Goal: Transaction & Acquisition: Purchase product/service

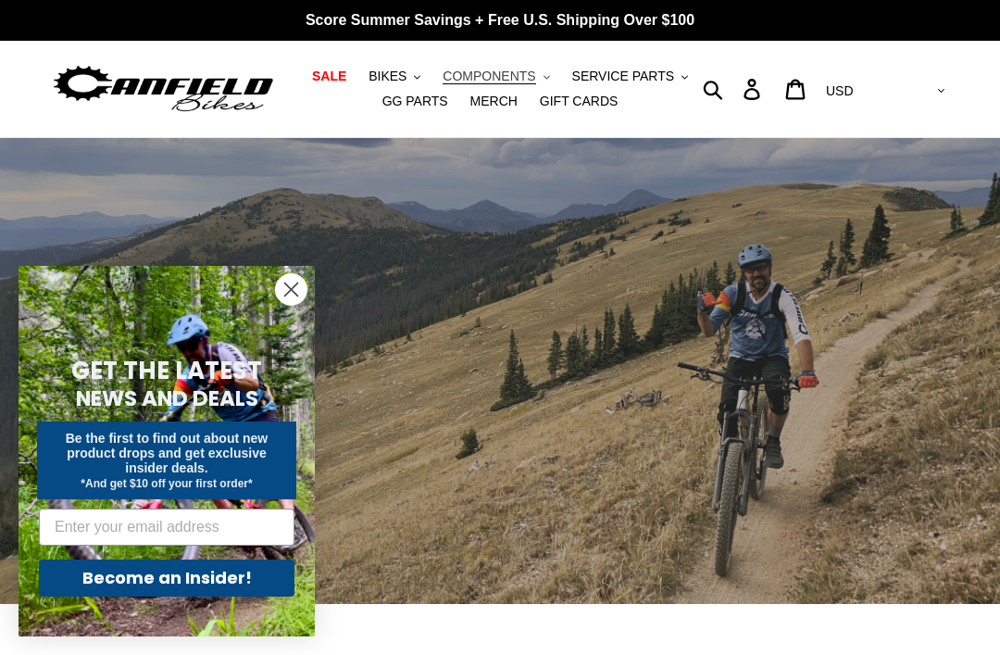
click at [530, 78] on span "COMPONENTS" at bounding box center [489, 77] width 93 height 16
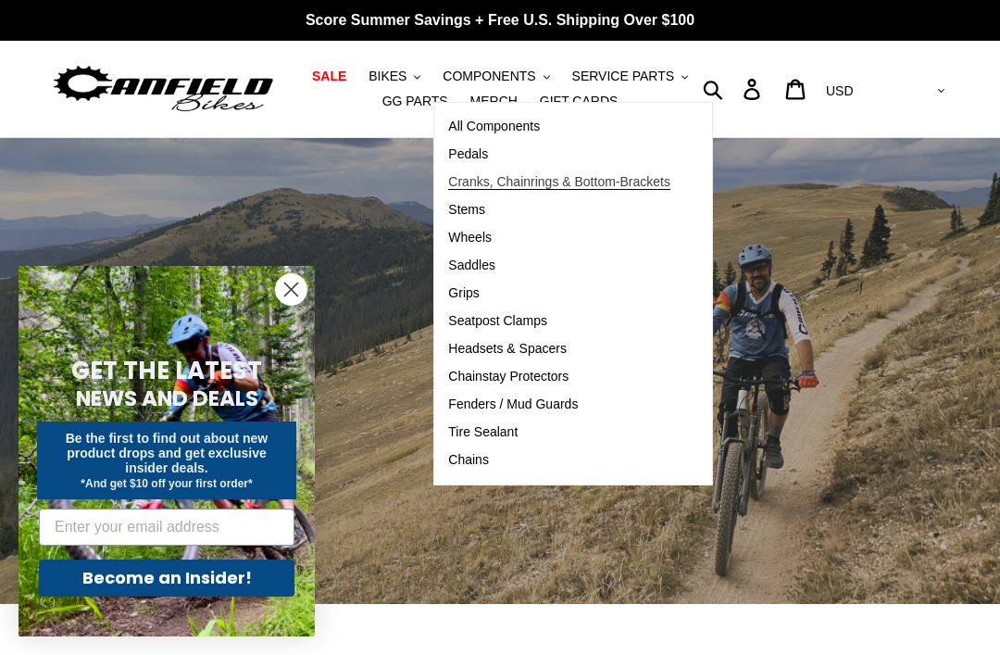
click at [479, 189] on span "Cranks, Chainrings & Bottom-Brackets" at bounding box center [559, 182] width 222 height 16
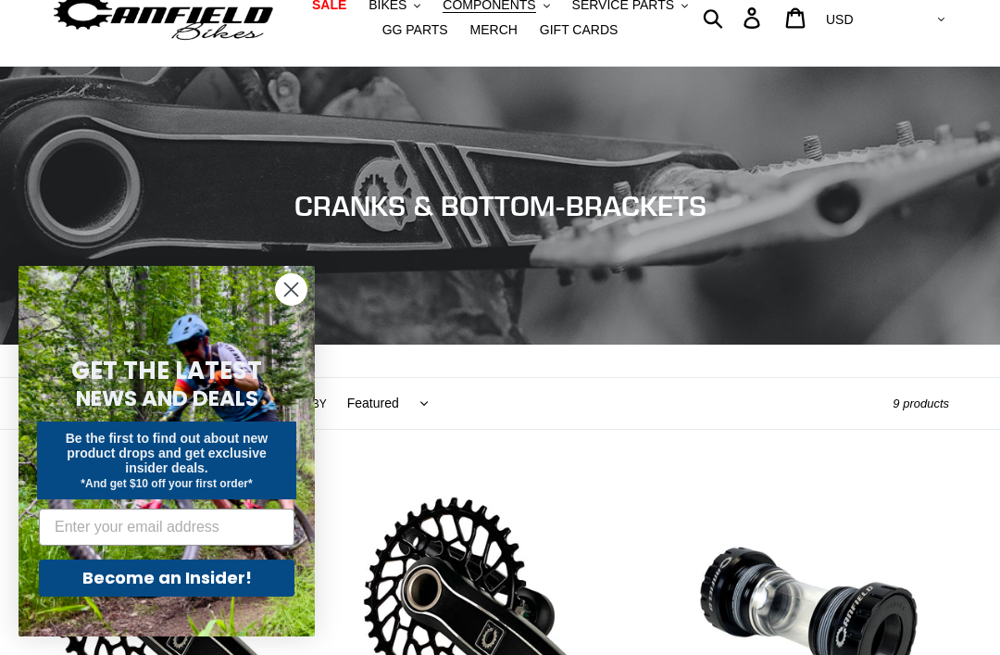
scroll to position [65, 0]
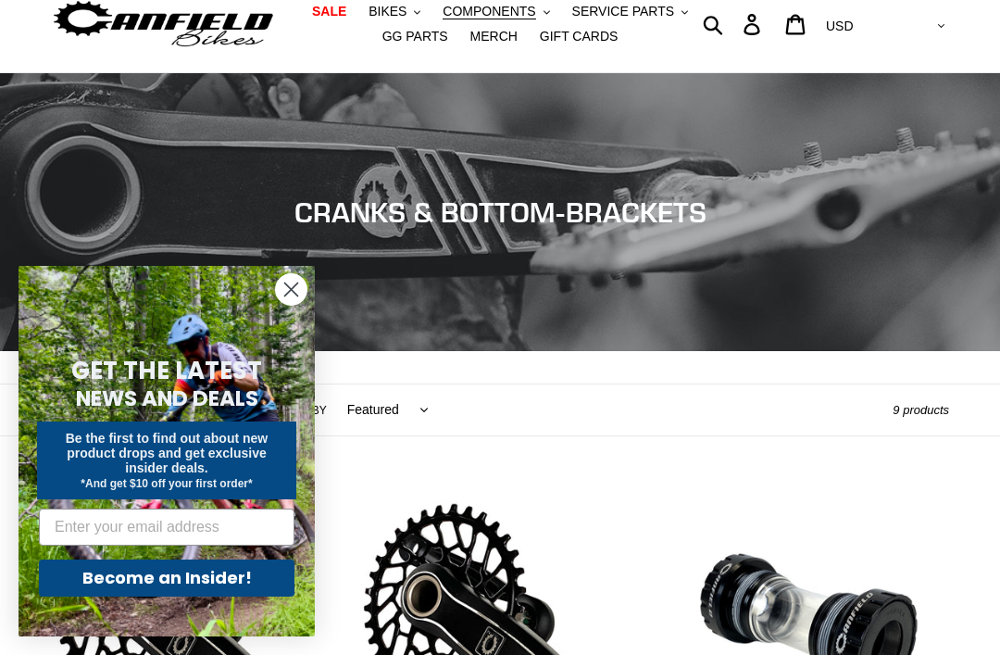
click at [289, 305] on circle "Close dialog" at bounding box center [291, 289] width 31 height 31
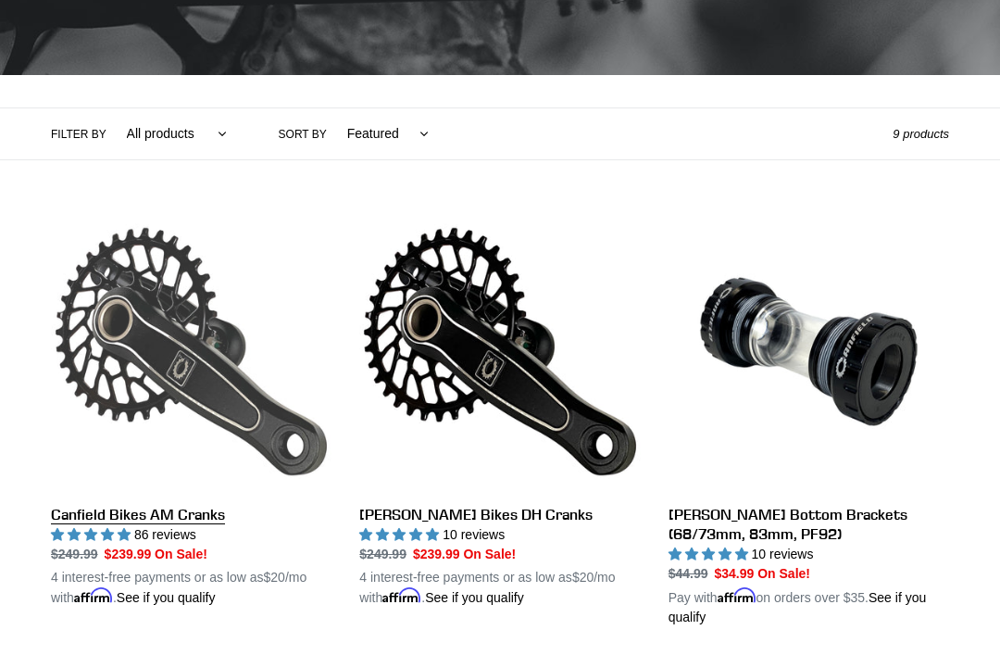
scroll to position [341, 0]
click at [182, 509] on link "Canfield Bikes AM Cranks" at bounding box center [191, 409] width 281 height 396
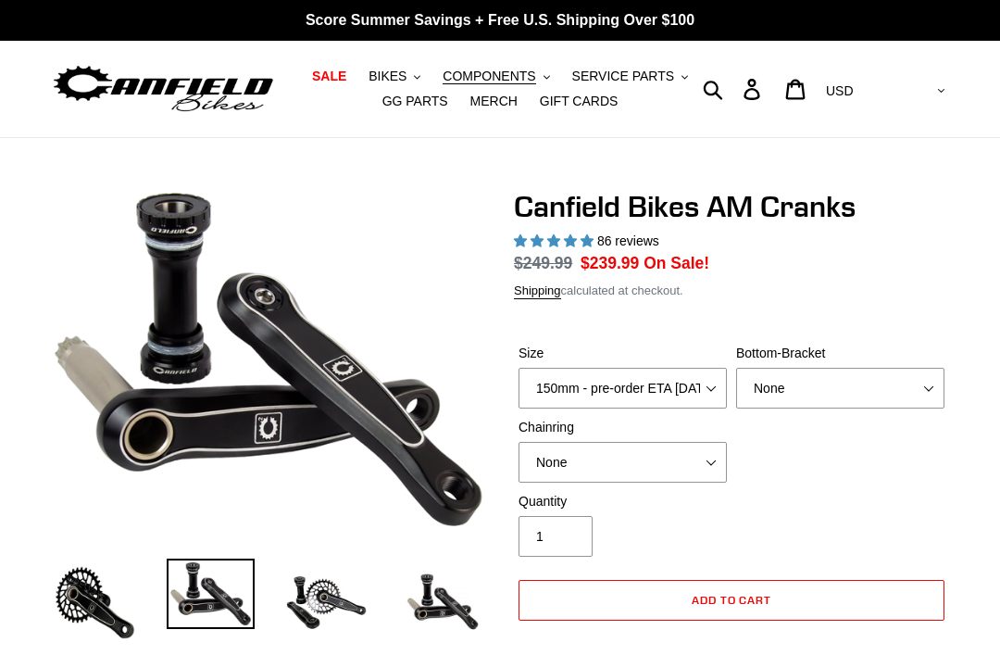
select select "highest-rating"
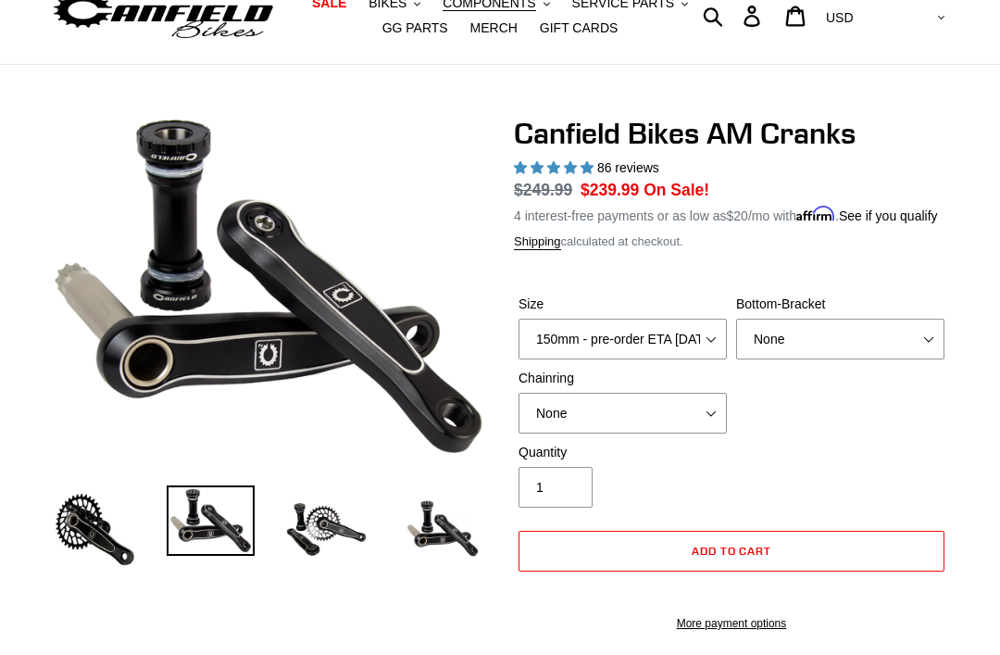
scroll to position [78, 0]
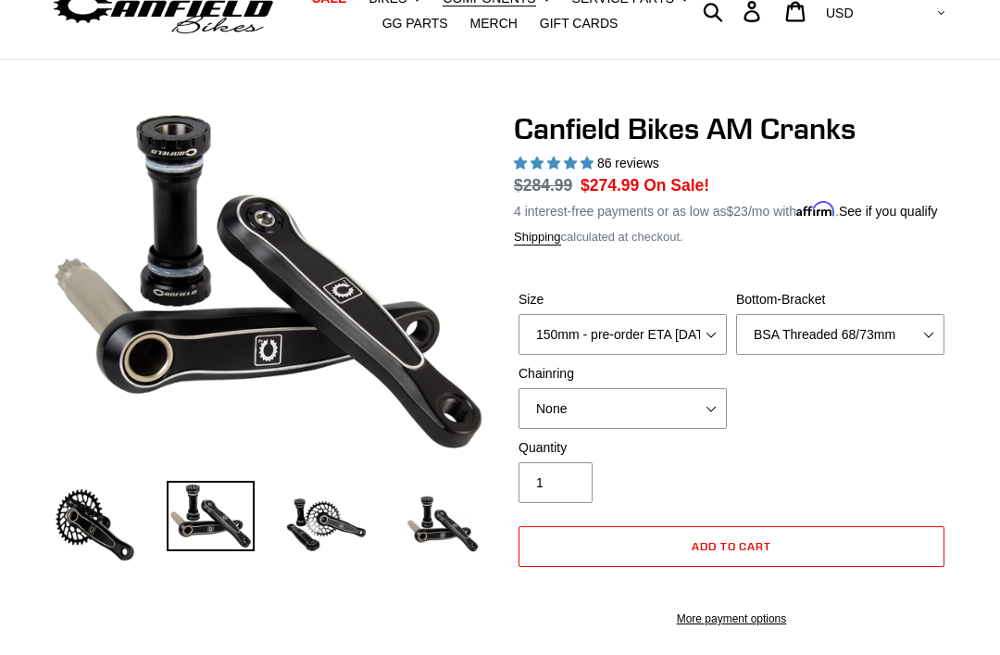
click at [782, 411] on div "Size 150mm - pre-order ETA 9/30/25 155mm - pre-order ETA 9/30/25 160mm - pre-or…" at bounding box center [731, 364] width 435 height 148
select select "BSA Threaded 68/73mm"
select select "34t Round (Boost 148)"
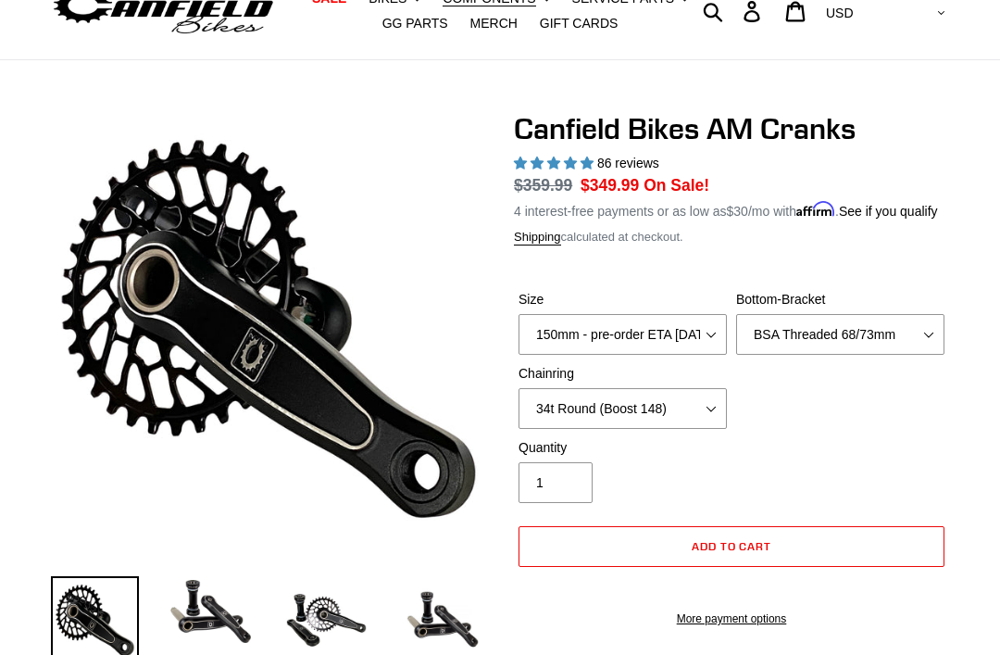
click at [812, 428] on div "Size 150mm - pre-order ETA 9/30/25 155mm - pre-order ETA 9/30/25 160mm - pre-or…" at bounding box center [731, 364] width 435 height 148
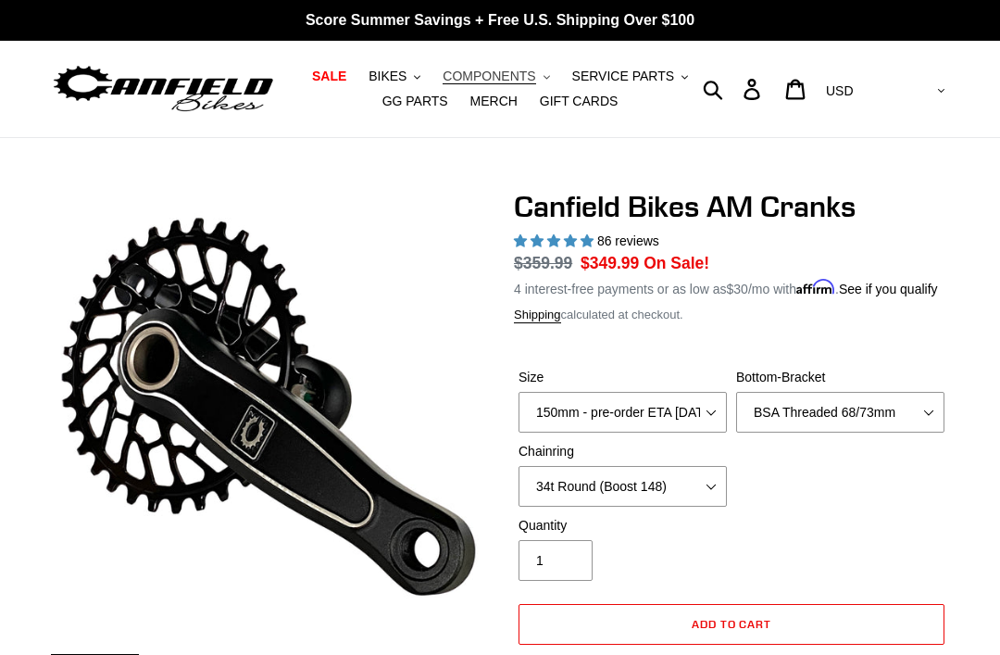
click at [547, 80] on icon ".cls-1{fill:#231f20}" at bounding box center [547, 77] width 6 height 6
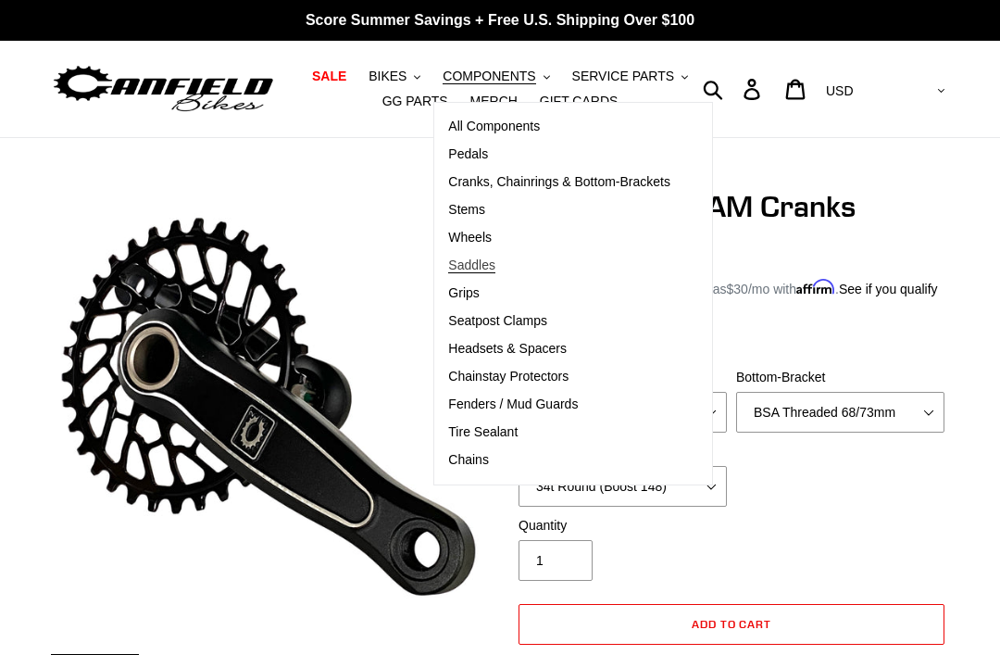
click at [480, 270] on span "Saddles" at bounding box center [471, 266] width 47 height 16
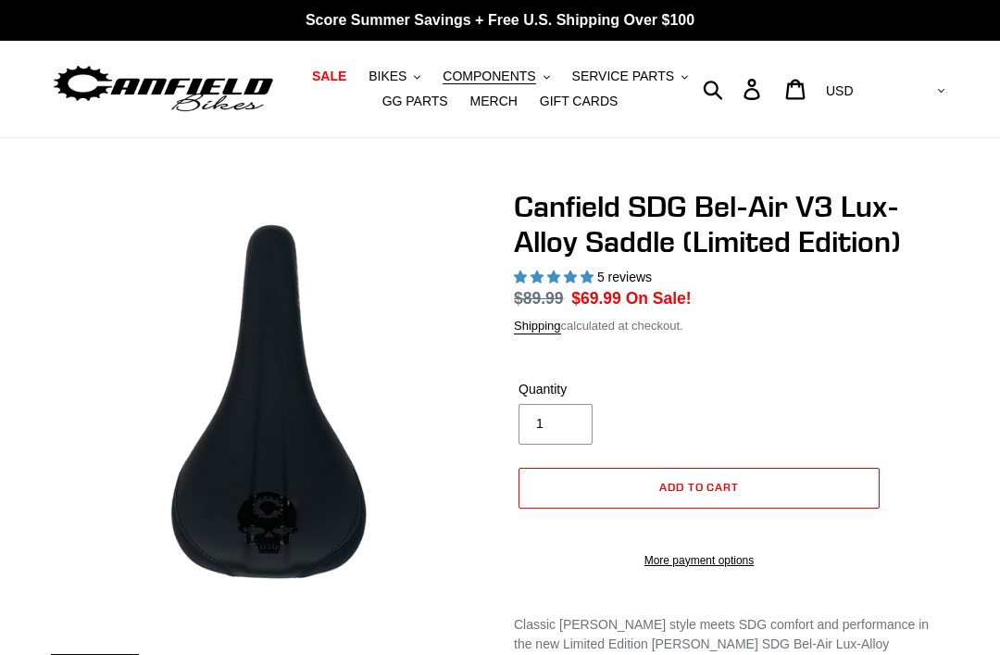
select select "highest-rating"
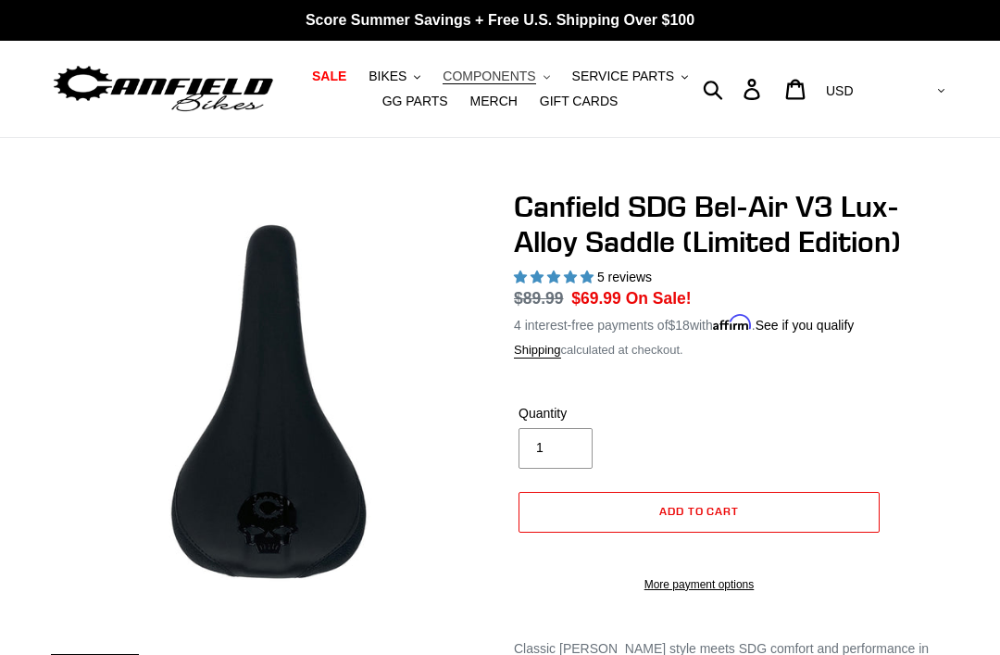
click at [548, 78] on icon ".cls-1{fill:#231f20}" at bounding box center [547, 77] width 6 height 6
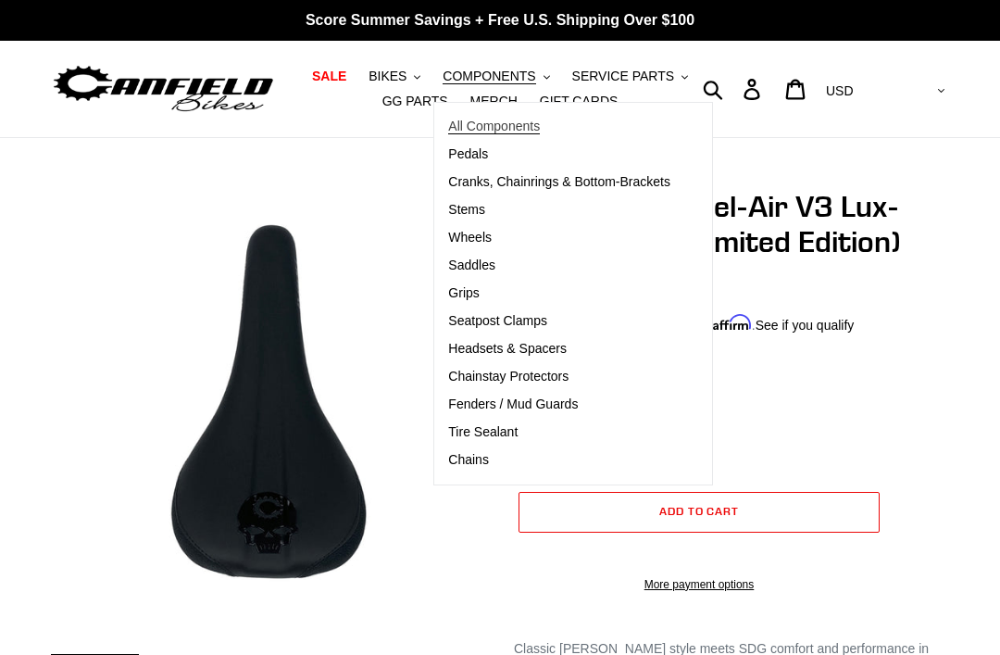
click at [495, 126] on span "All Components" at bounding box center [494, 127] width 92 height 16
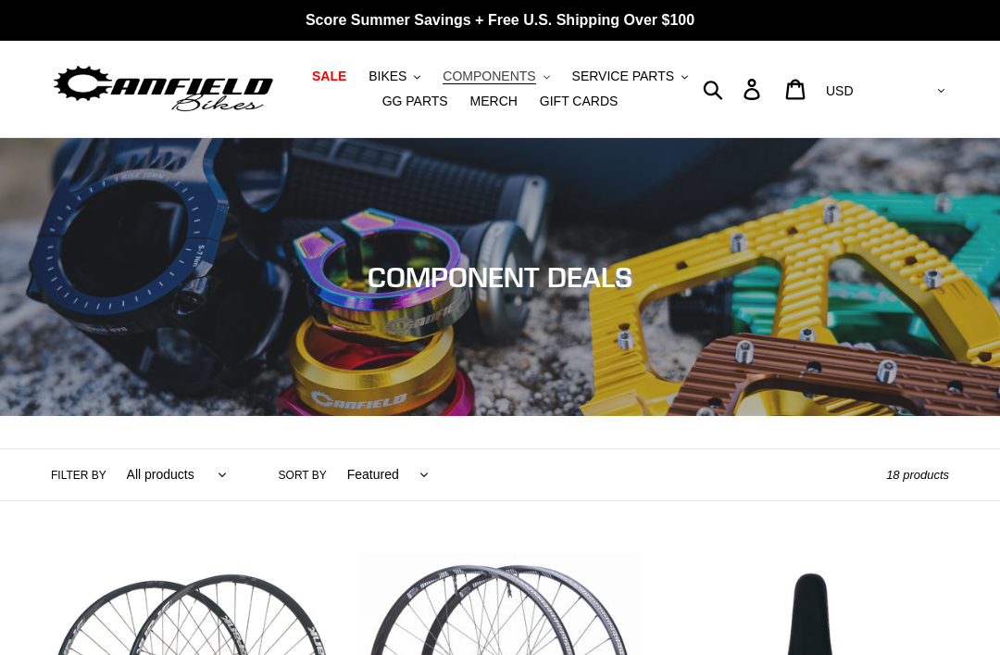
click at [543, 76] on button "COMPONENTS .cls-1{fill:#231f20}" at bounding box center [495, 76] width 125 height 25
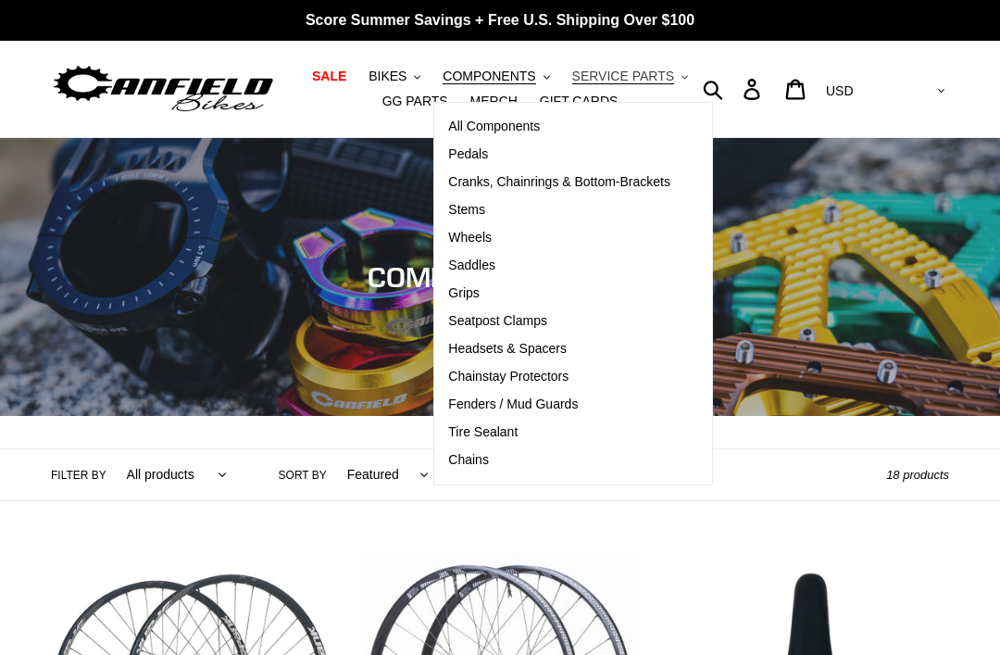
click at [673, 74] on button "SERVICE PARTS .cls-1{fill:#231f20}" at bounding box center [630, 76] width 134 height 25
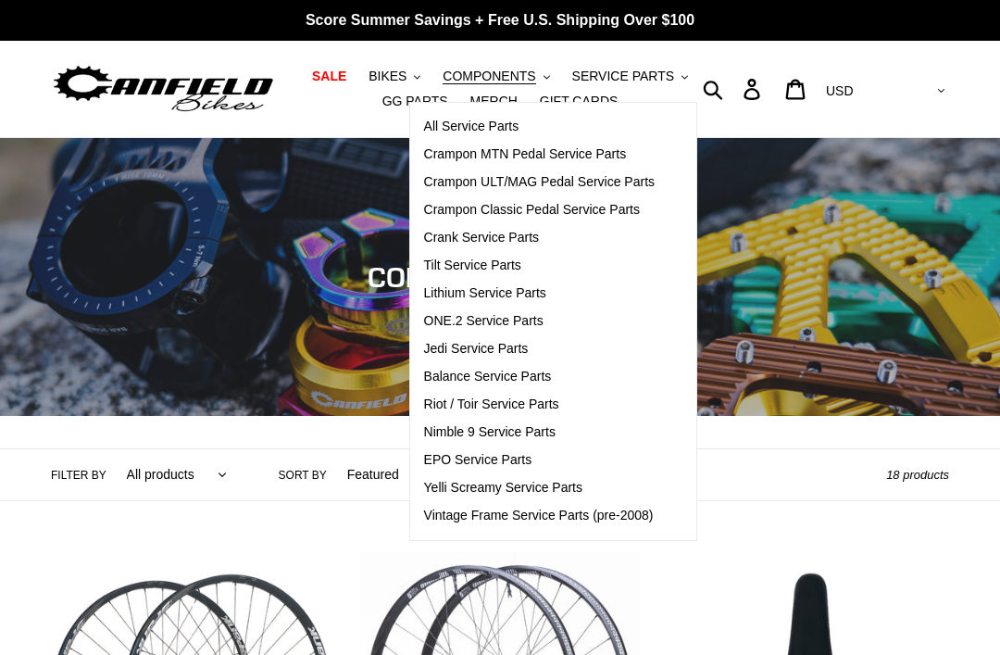
click at [793, 475] on div "Filter by All products BFCM23 BOGO23 Chain Components Crampon Ultimate Cranks F…" at bounding box center [468, 474] width 835 height 51
